Goal: Task Accomplishment & Management: Manage account settings

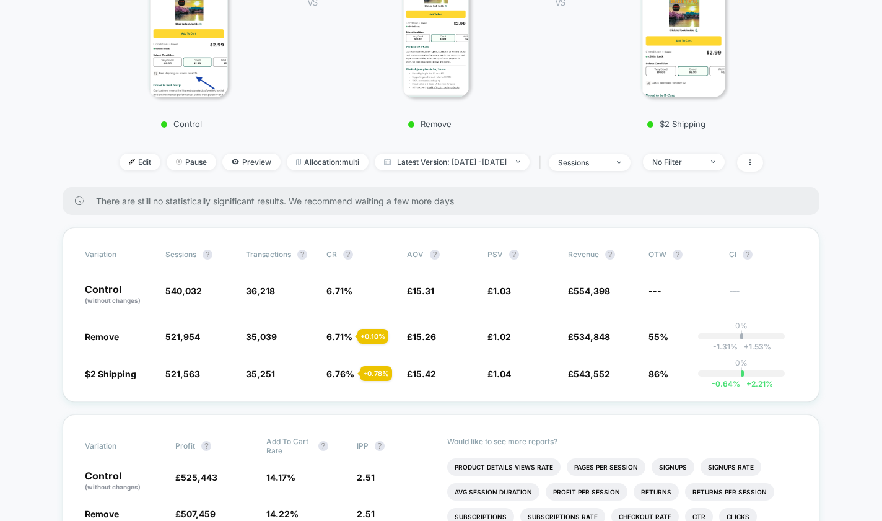
scroll to position [274, 0]
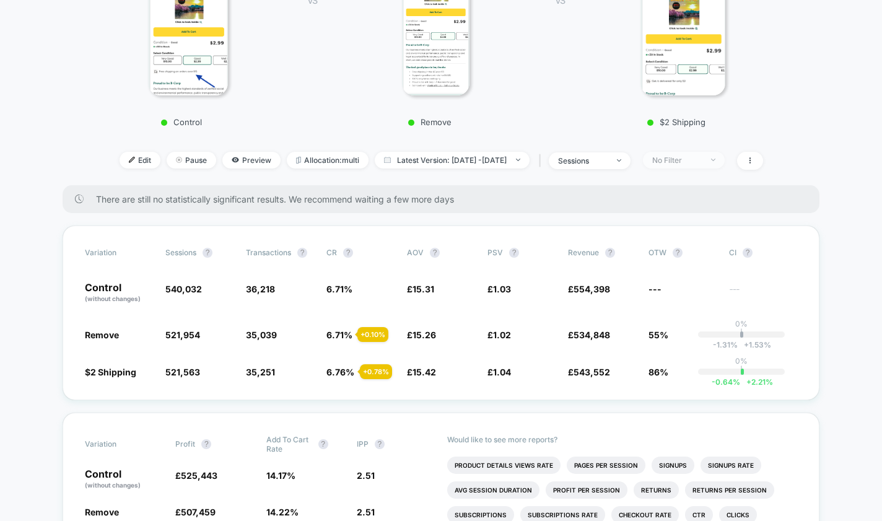
click at [725, 163] on span "No Filter" at bounding box center [684, 160] width 82 height 17
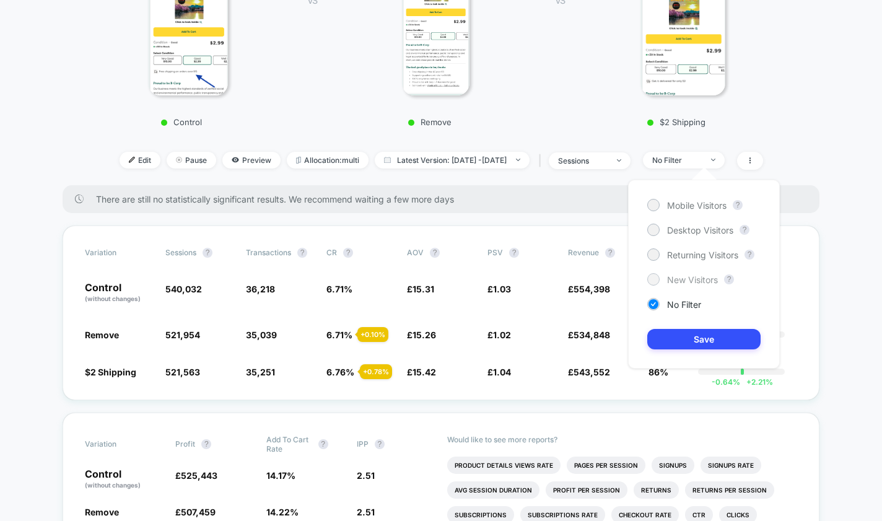
click at [677, 276] on span "New Visitors" at bounding box center [692, 279] width 51 height 11
click at [697, 329] on button "Save" at bounding box center [703, 339] width 113 height 20
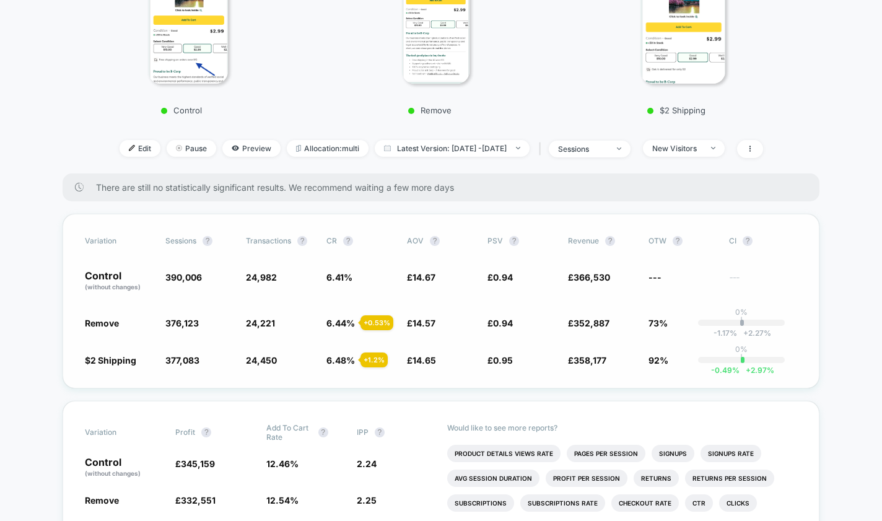
scroll to position [285, 0]
click at [722, 155] on span "New Visitors" at bounding box center [684, 149] width 82 height 17
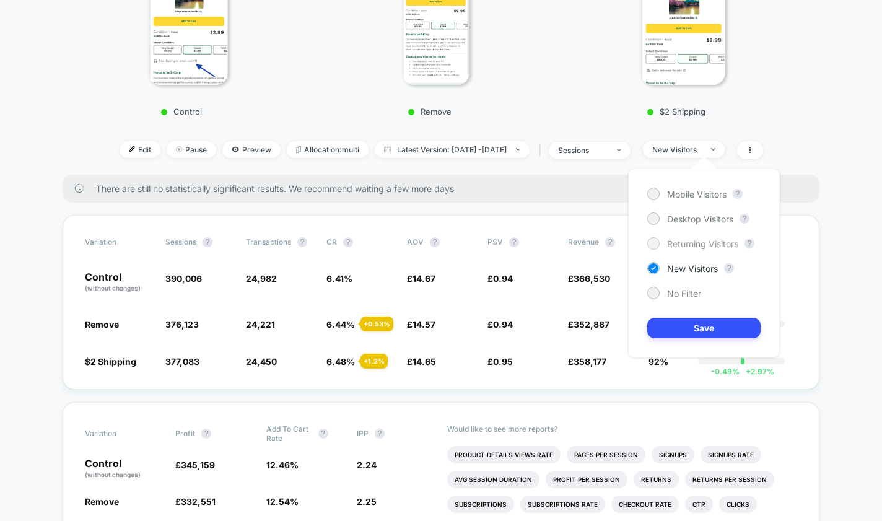
click at [683, 242] on span "Returning Visitors" at bounding box center [702, 243] width 71 height 11
click at [694, 324] on button "Save" at bounding box center [703, 328] width 113 height 20
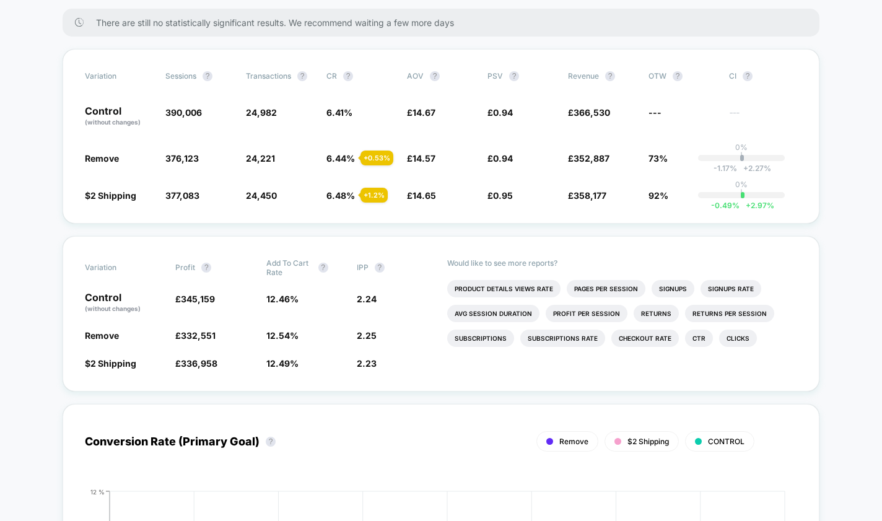
scroll to position [606, 0]
